Goal: Register for event/course

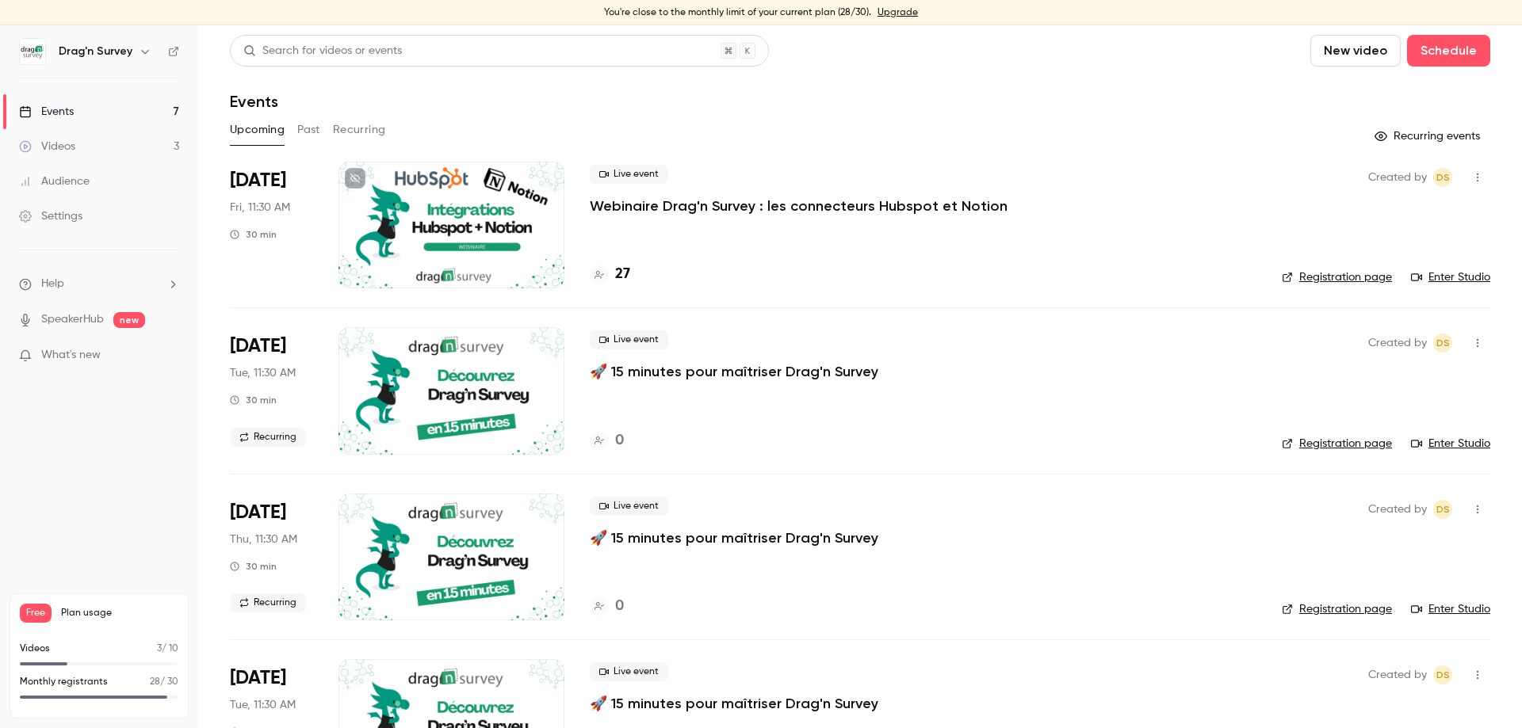
click at [716, 204] on p "Webinaire Drag'n Survey : les connecteurs Hubspot et Notion" at bounding box center [799, 206] width 418 height 19
